Goal: Task Accomplishment & Management: Use online tool/utility

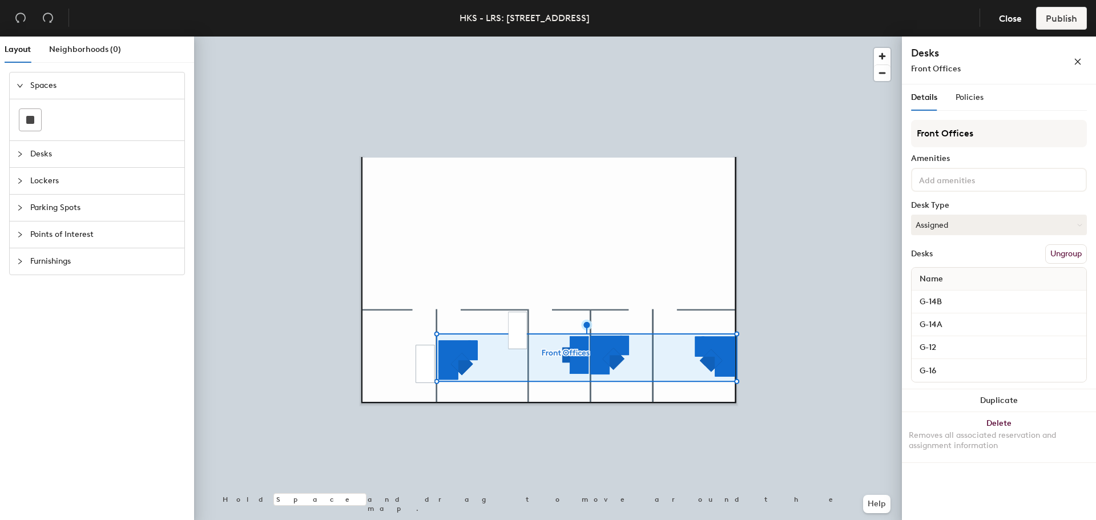
click at [19, 154] on icon "collapsed" at bounding box center [20, 154] width 7 height 7
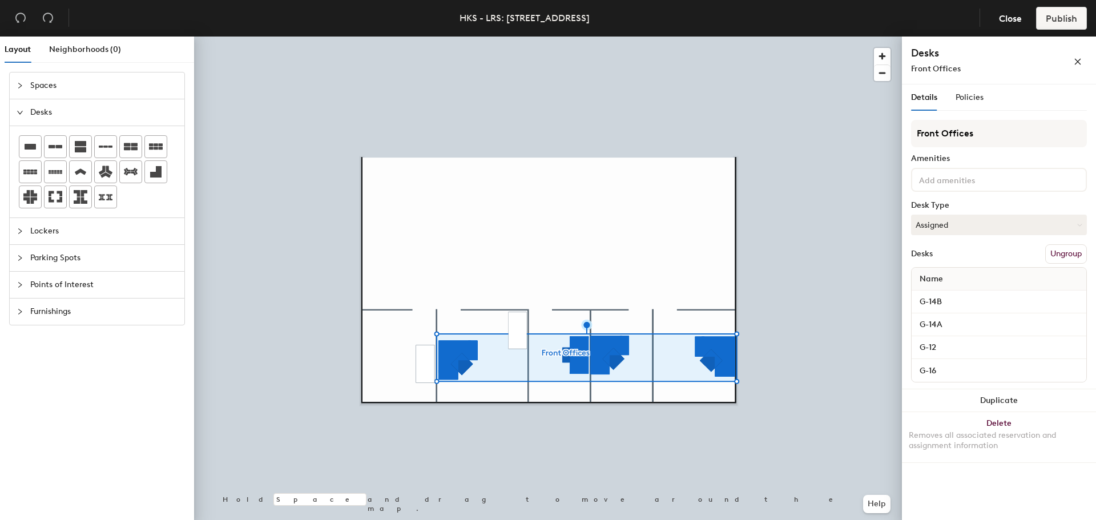
click at [17, 105] on div "Desks" at bounding box center [97, 112] width 175 height 26
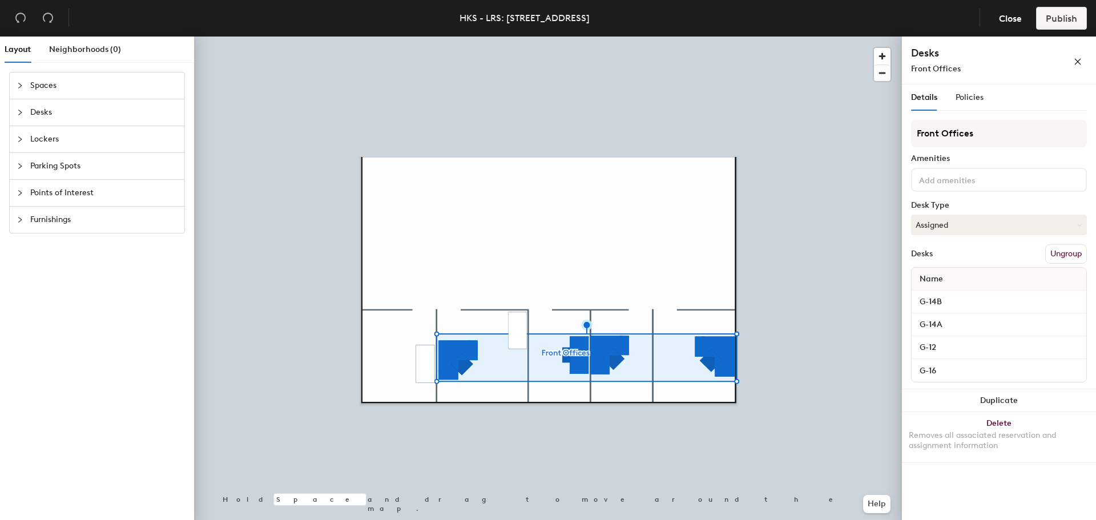
click at [1065, 251] on button "Ungroup" at bounding box center [1067, 253] width 42 height 19
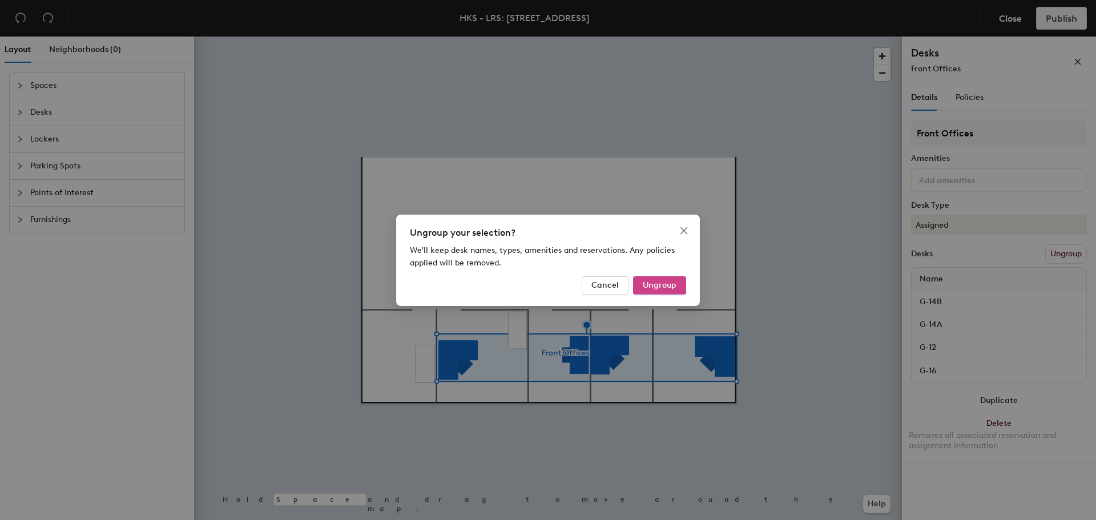
click at [648, 282] on span "Ungroup" at bounding box center [660, 285] width 34 height 10
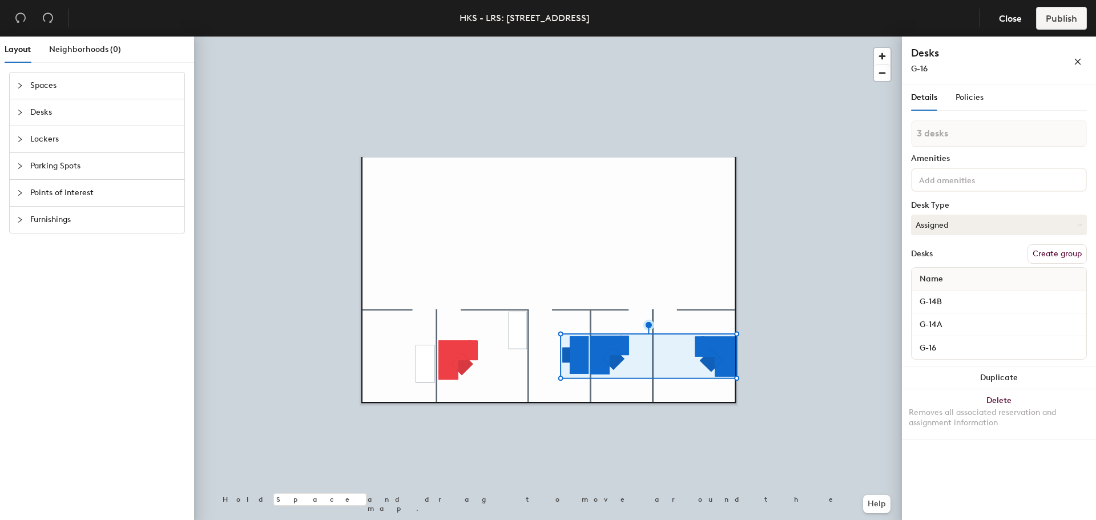
click at [1050, 260] on button "Create group" at bounding box center [1057, 253] width 59 height 19
type input "P"
type input "Front"
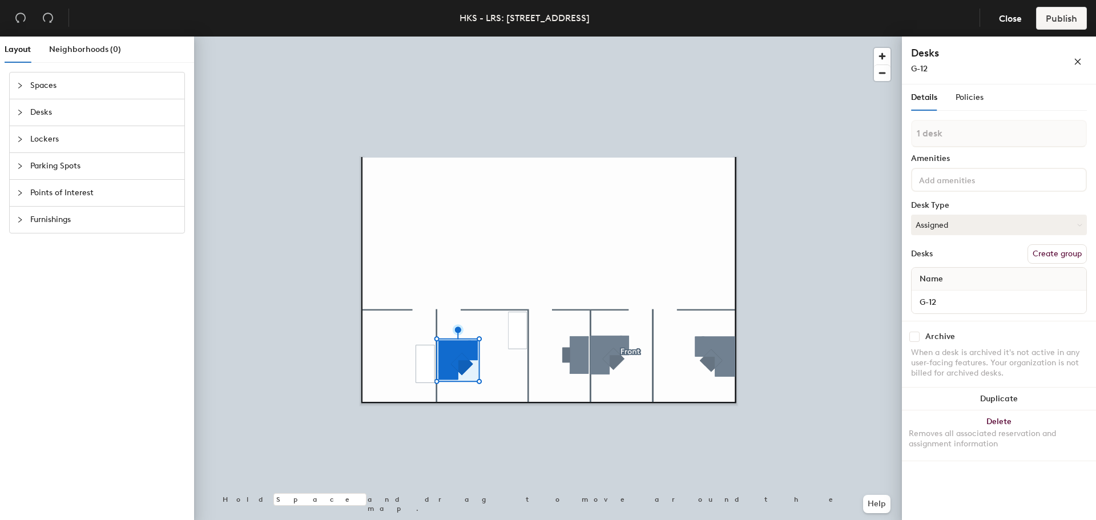
click at [1045, 248] on button "Create group" at bounding box center [1057, 253] width 59 height 19
drag, startPoint x: 947, startPoint y: 128, endPoint x: 905, endPoint y: 134, distance: 42.6
click at [905, 134] on div "Details Policies Pod 2 Amenities Desk Type Assigned Desks Ungroup Name G-12 Arc…" at bounding box center [999, 305] width 194 height 440
type input "G-12"
click at [971, 225] on button "Assigned" at bounding box center [999, 225] width 176 height 21
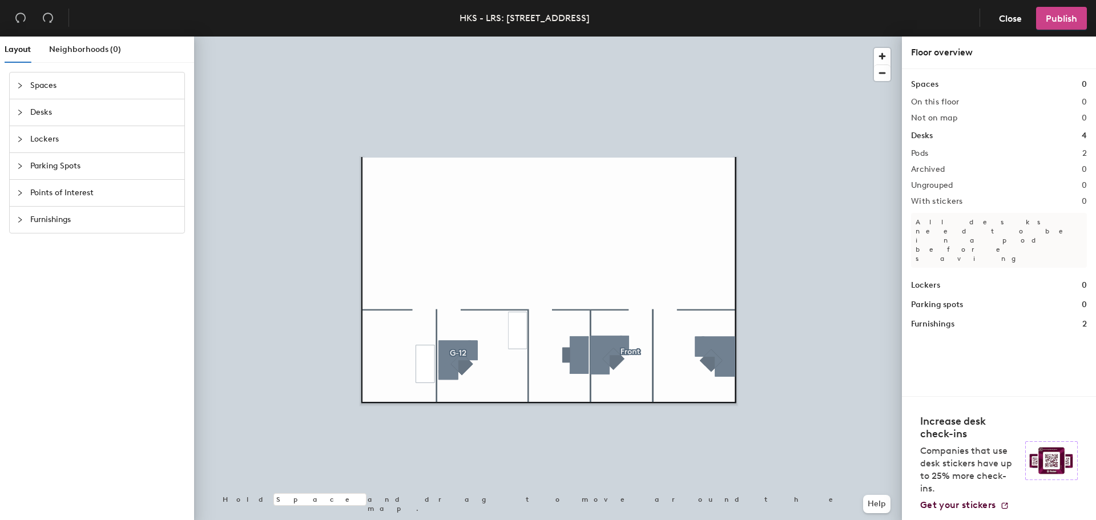
click at [1047, 22] on span "Publish" at bounding box center [1061, 18] width 31 height 11
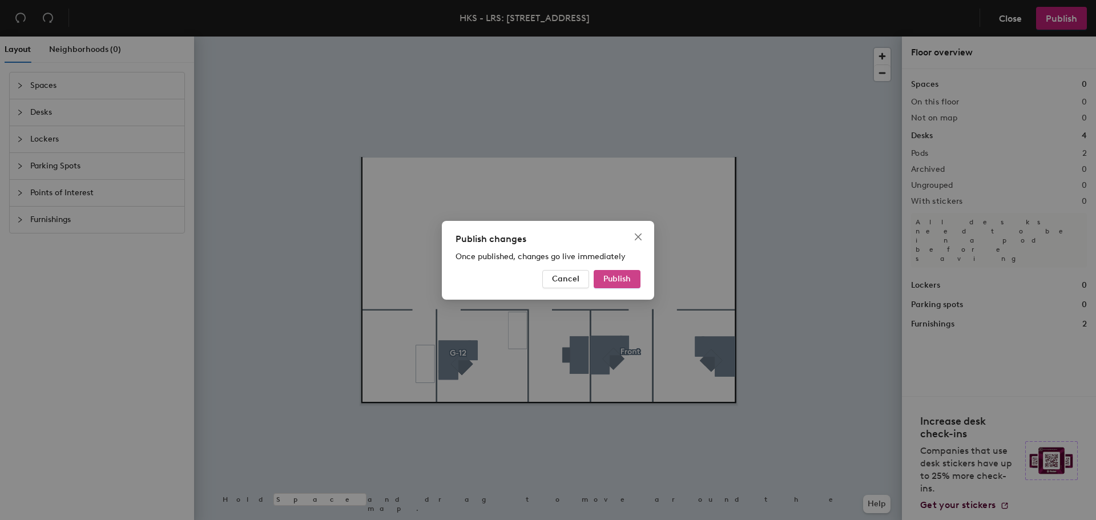
click at [629, 280] on span "Publish" at bounding box center [617, 279] width 27 height 10
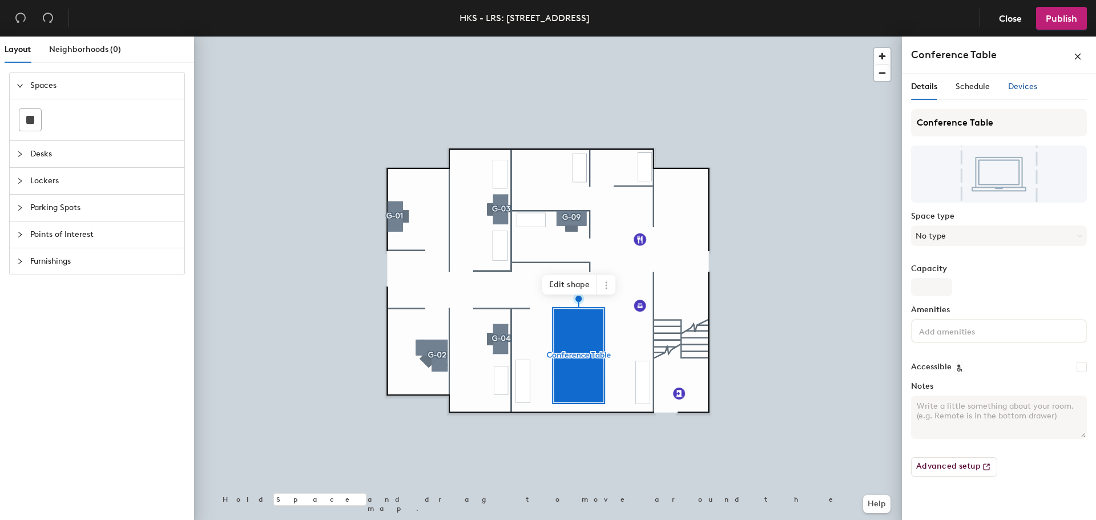
click at [1023, 91] on div "Devices" at bounding box center [1023, 87] width 29 height 13
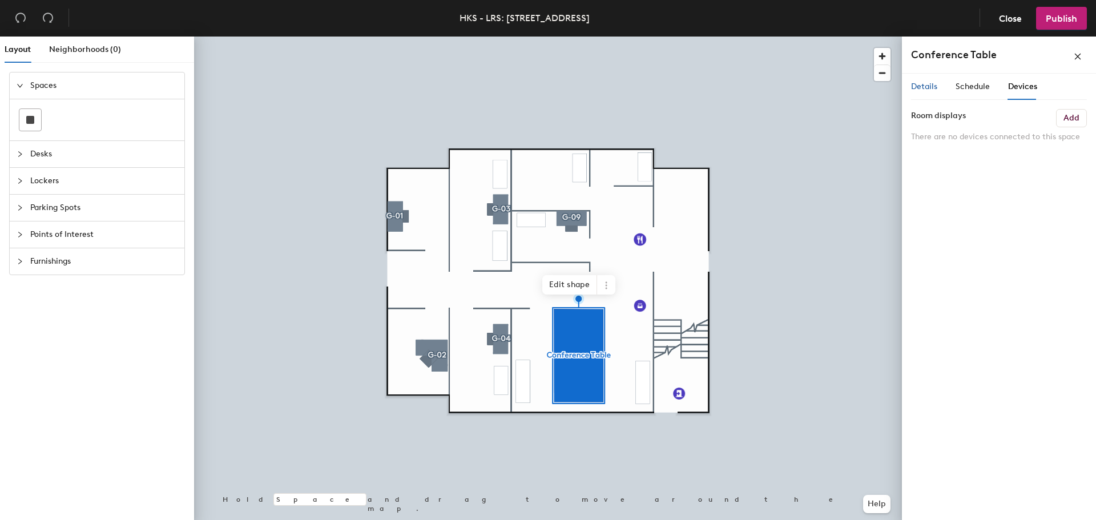
click at [923, 89] on span "Details" at bounding box center [924, 87] width 26 height 10
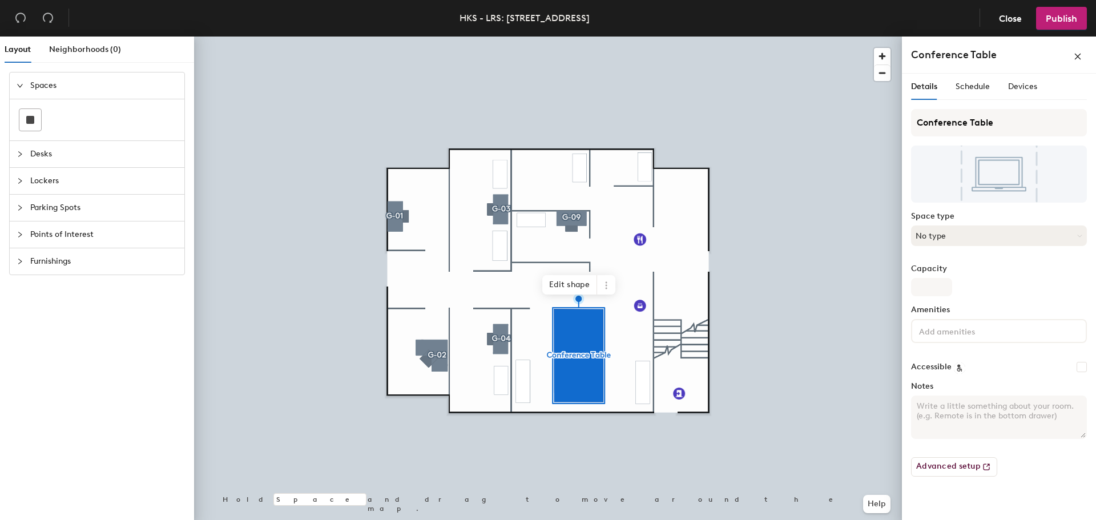
click at [964, 237] on button "No type" at bounding box center [999, 236] width 176 height 21
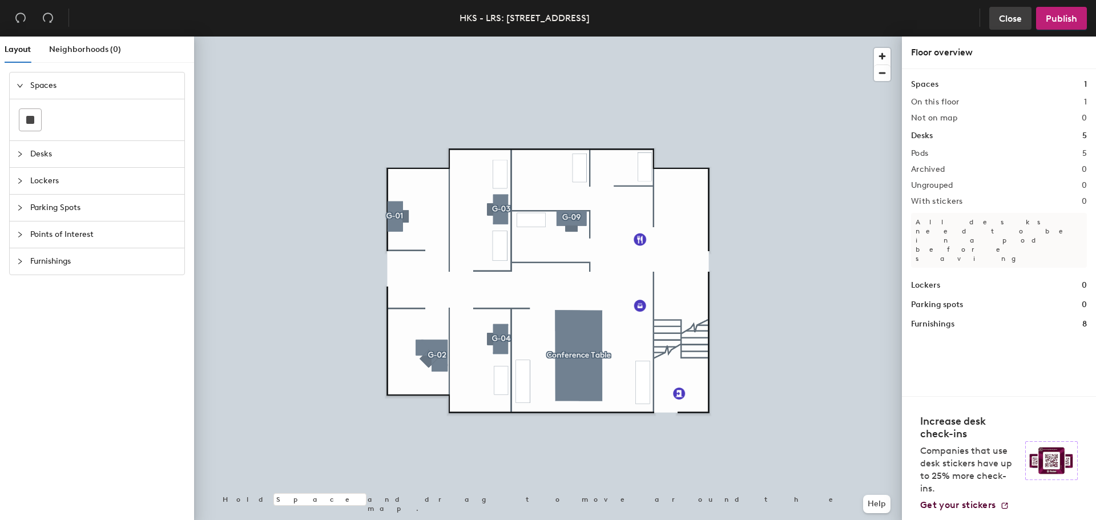
click at [1006, 19] on span "Close" at bounding box center [1010, 18] width 23 height 11
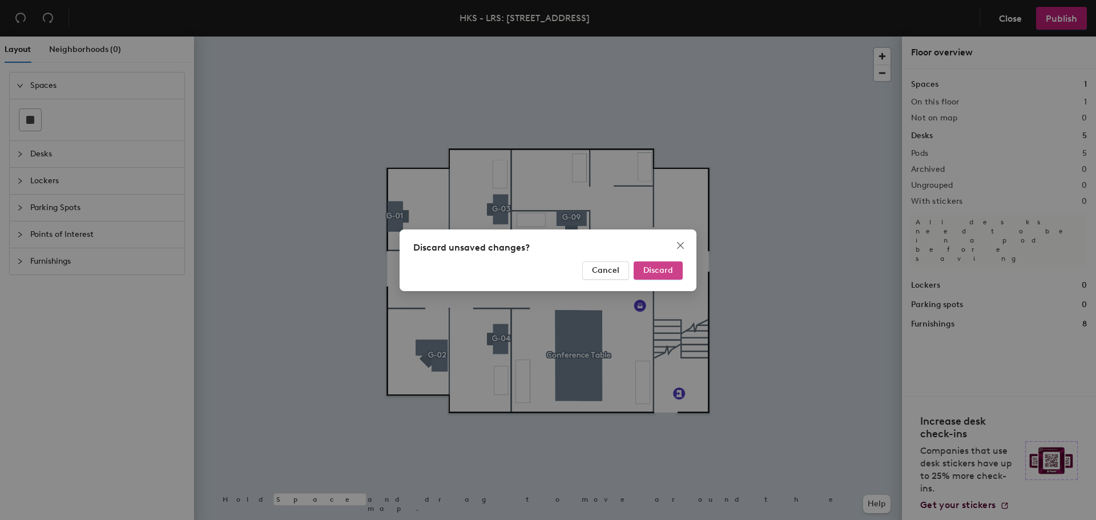
click at [661, 271] on span "Discard" at bounding box center [659, 271] width 30 height 10
